Goal: Task Accomplishment & Management: Use online tool/utility

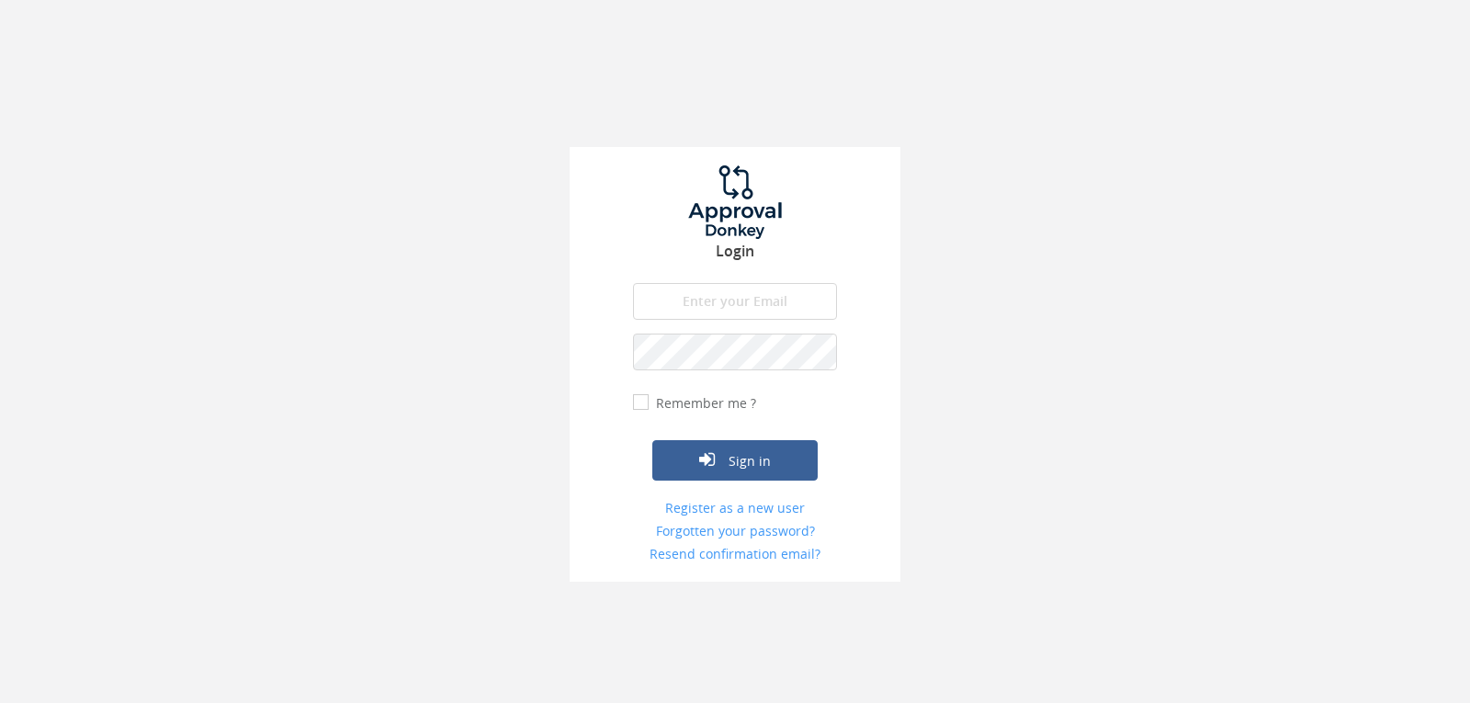
click at [732, 303] on input "email" at bounding box center [735, 301] width 204 height 37
type input "[EMAIL_ADDRESS][DOMAIN_NAME]"
click at [652, 440] on button "Sign in" at bounding box center [734, 460] width 165 height 40
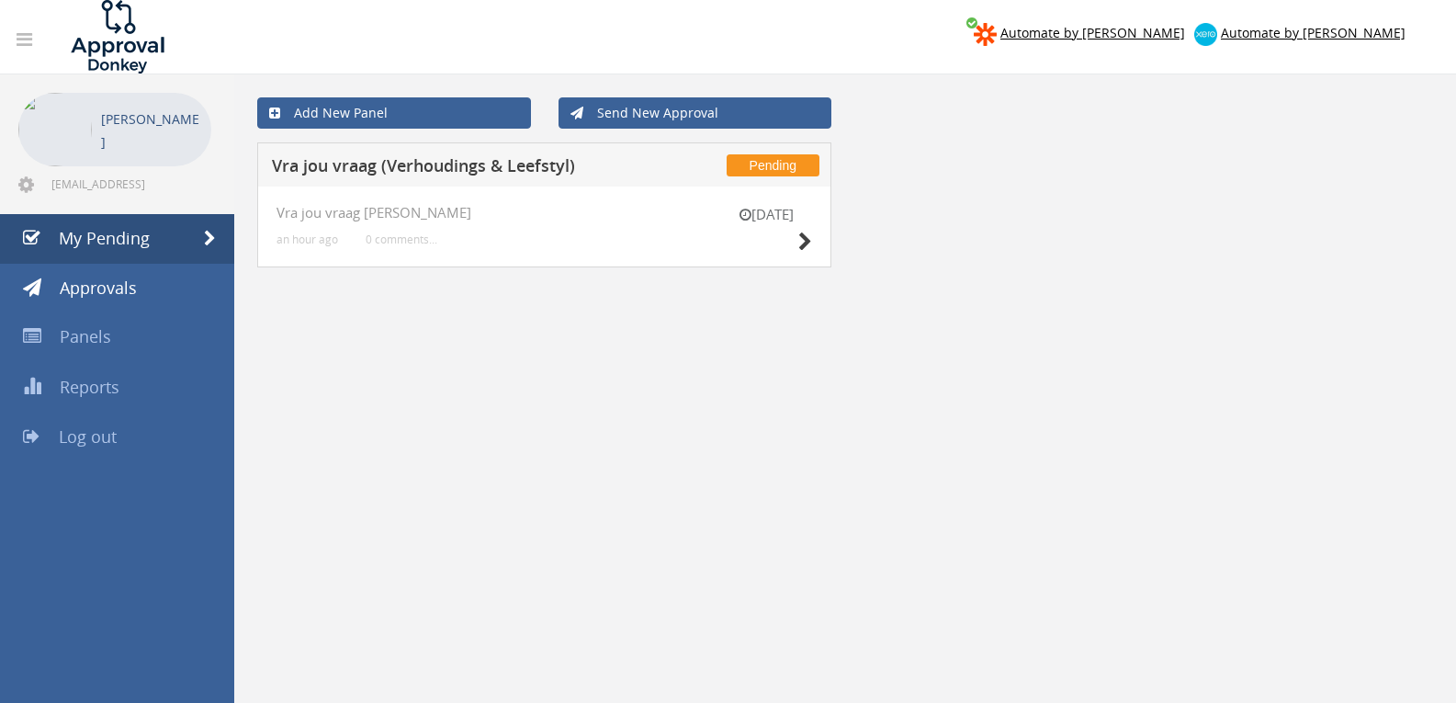
click at [795, 242] on div "5 Sep" at bounding box center [766, 231] width 92 height 52
click at [801, 242] on icon at bounding box center [805, 241] width 14 height 19
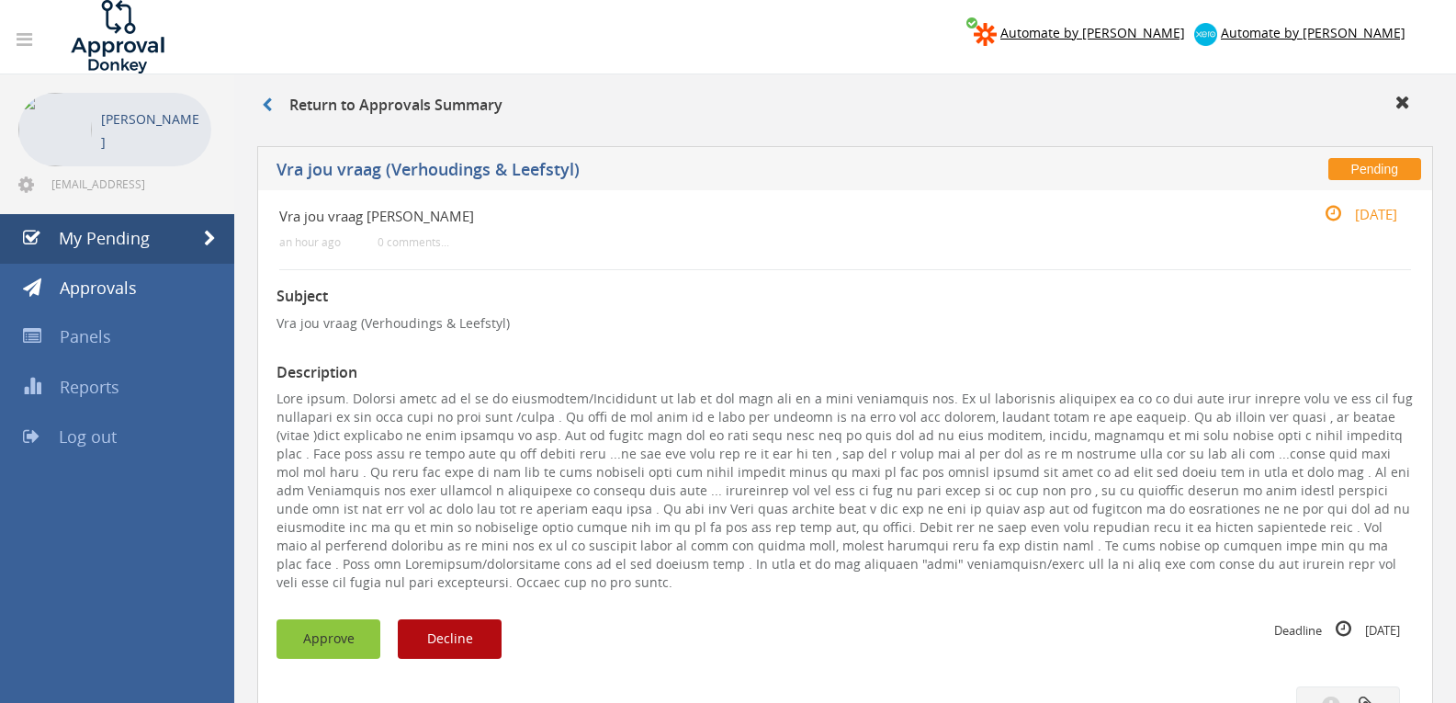
click at [321, 637] on button "Approve" at bounding box center [328, 638] width 104 height 39
